Goal: Information Seeking & Learning: Learn about a topic

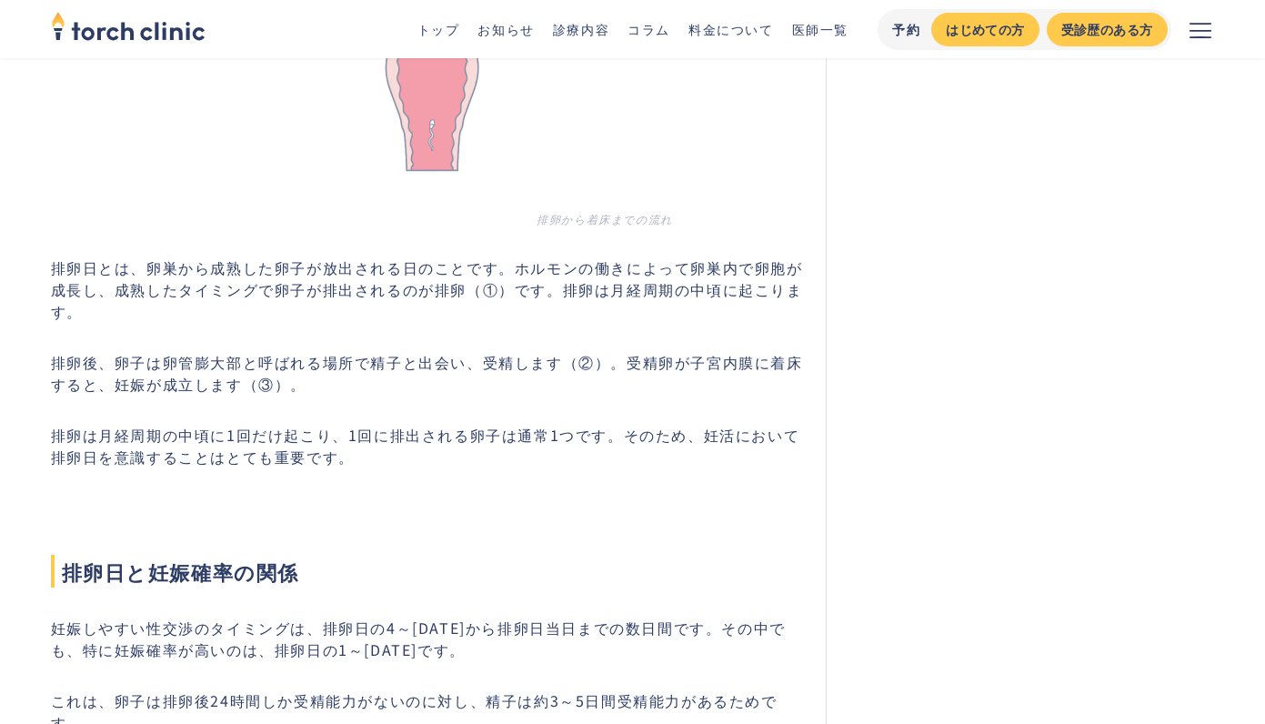
scroll to position [1407, 0]
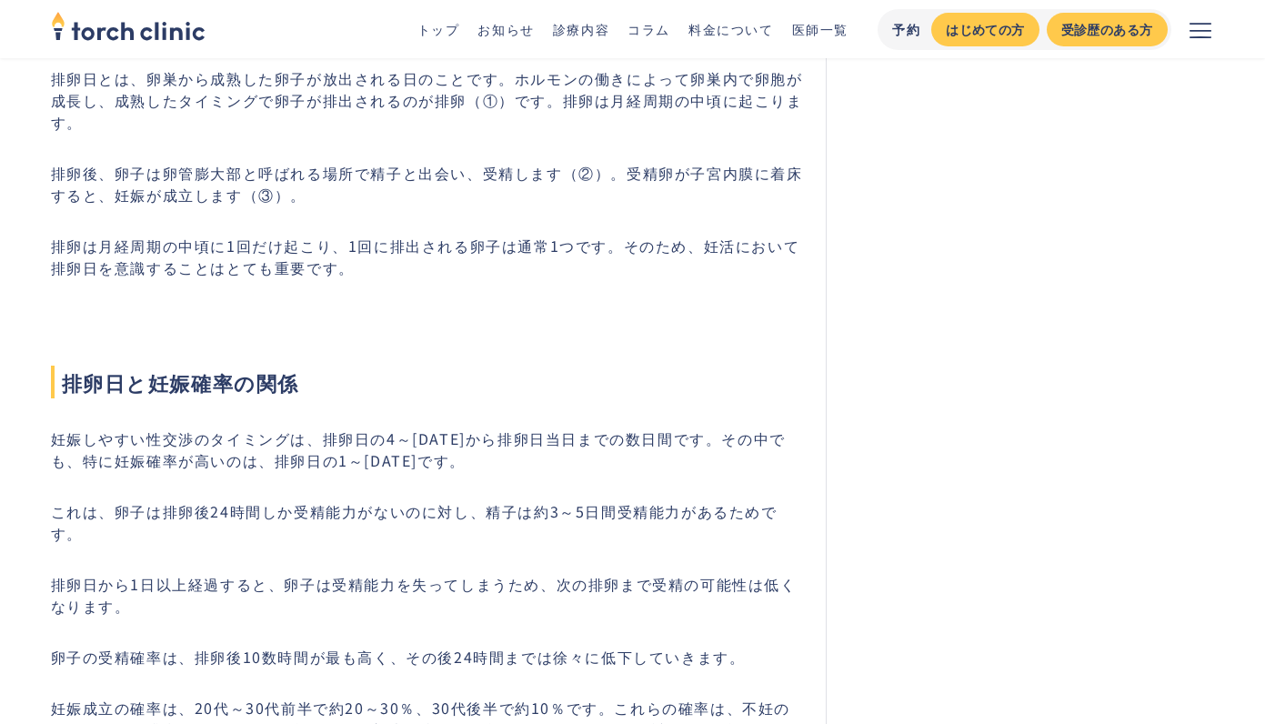
click at [390, 252] on p "排卵は月経周期の中頃に1回だけ起こり、1回に排出される卵子は通常1つです。そのため、妊活において排卵日を意識することはとても重要です。" at bounding box center [428, 257] width 754 height 44
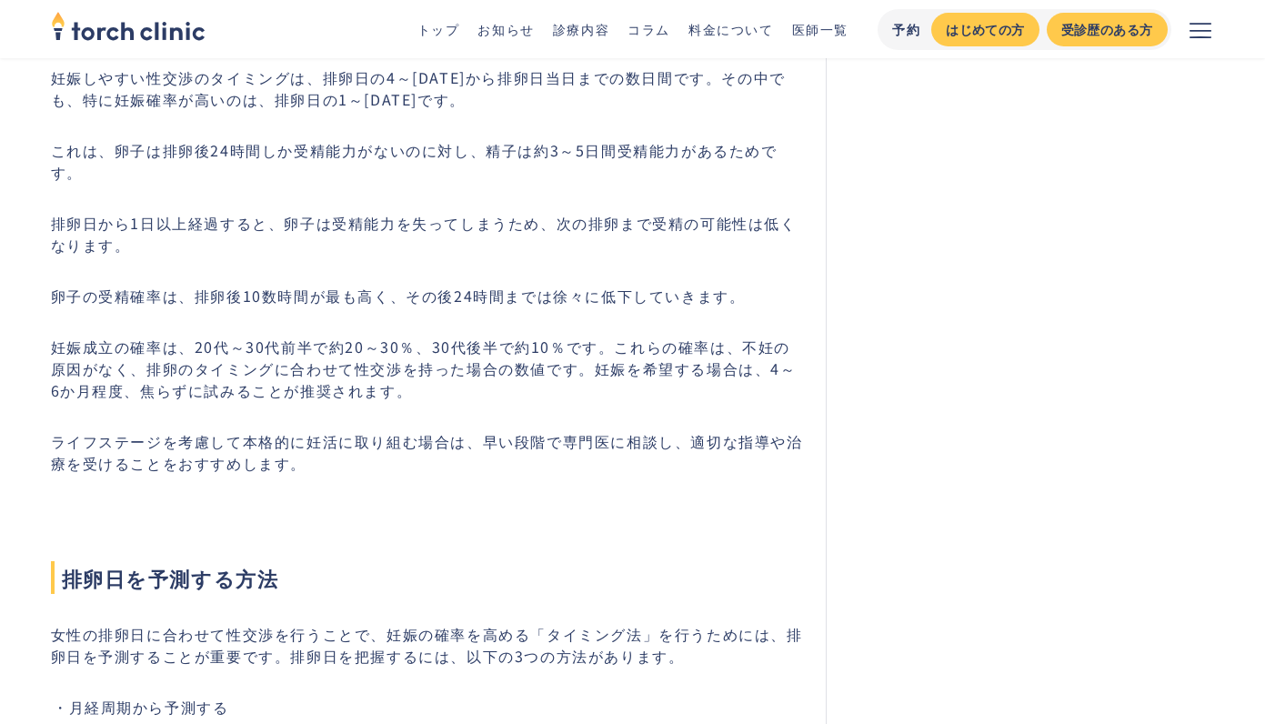
scroll to position [1770, 0]
click at [287, 283] on p "卵子の受精確率は、排卵後10数時間が最も高く、その後24時間までは徐々に低下していきます。" at bounding box center [428, 294] width 754 height 22
click at [243, 283] on p "卵子の受精確率は、排卵後10数時間が最も高く、その後24時間までは徐々に低下していきます。" at bounding box center [428, 294] width 754 height 22
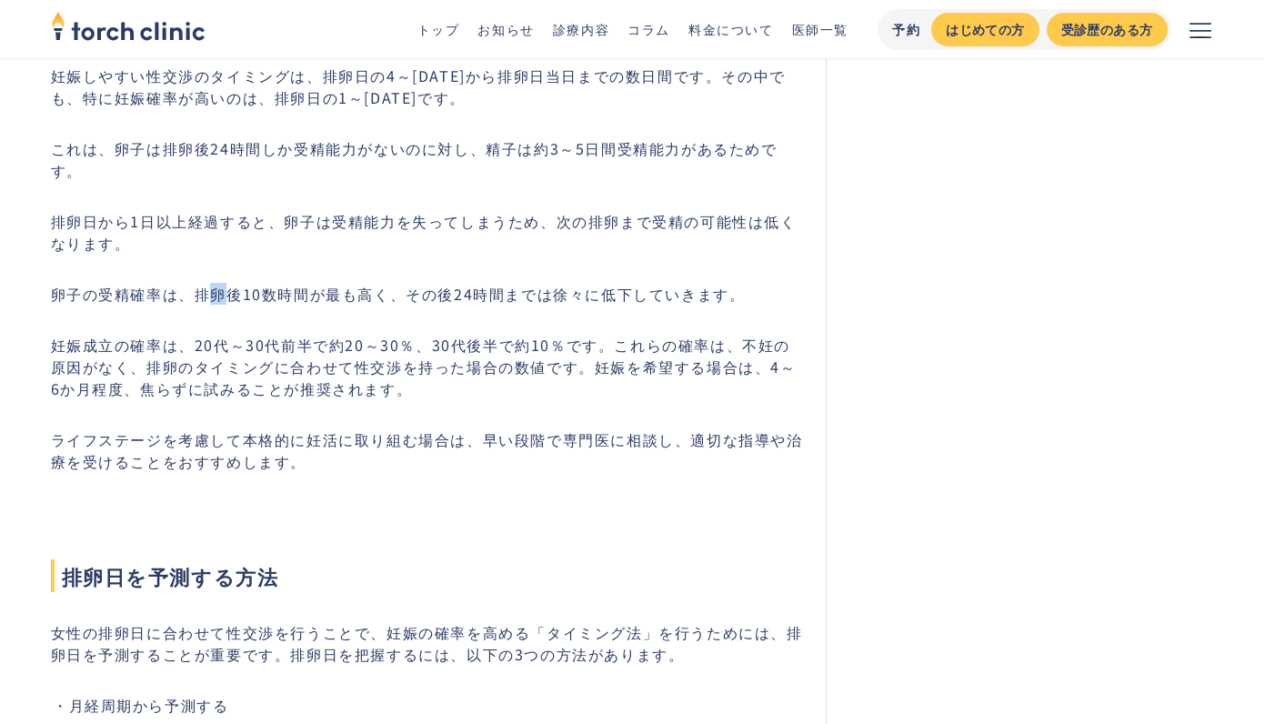
click at [218, 283] on p "卵子の受精確率は、排卵後10数時間が最も高く、その後24時間までは徐々に低下していきます。" at bounding box center [428, 294] width 754 height 22
click at [201, 283] on p "卵子の受精確率は、排卵後10数時間が最も高く、その後24時間までは徐々に低下していきます。" at bounding box center [428, 294] width 754 height 22
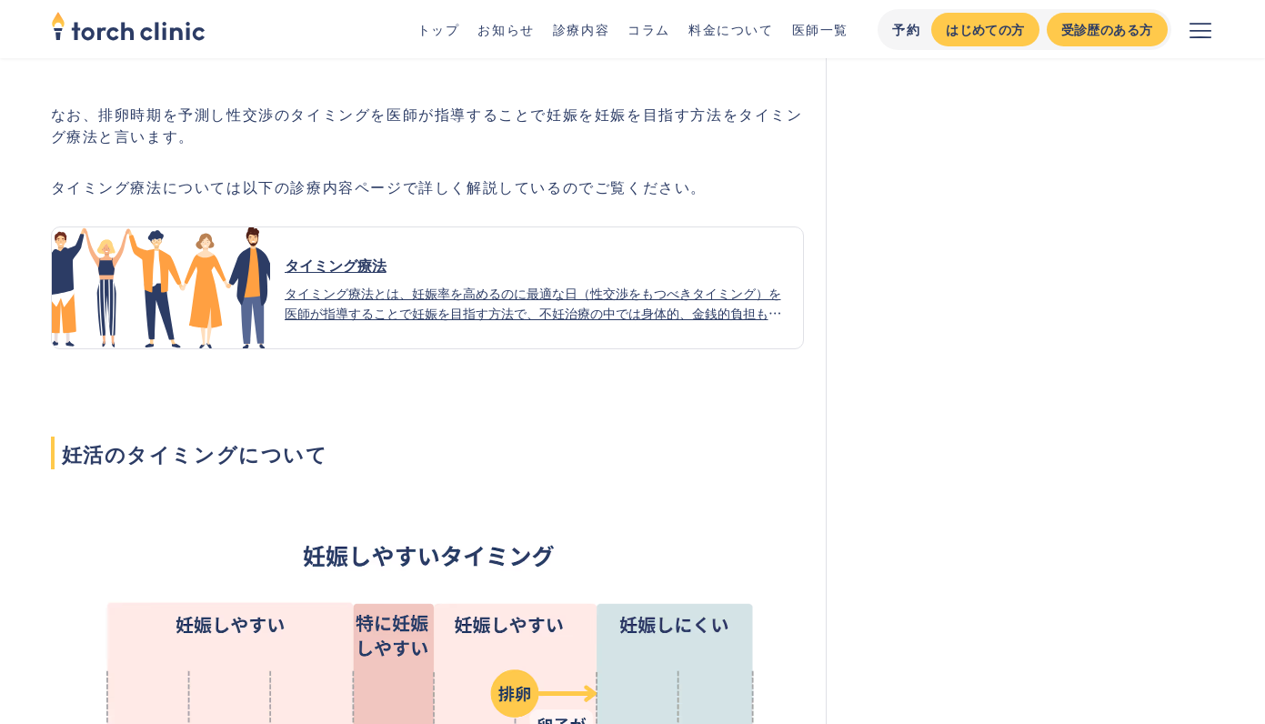
scroll to position [4066, 0]
